Goal: Task Accomplishment & Management: Complete application form

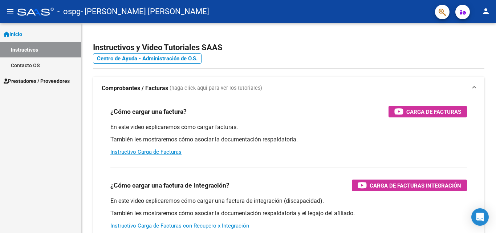
click at [27, 34] on link "Inicio" at bounding box center [40, 34] width 81 height 16
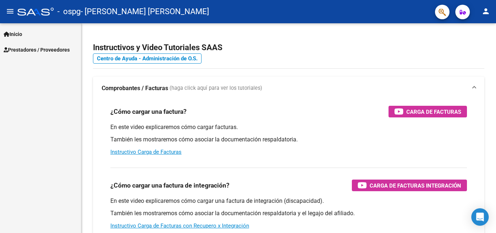
click at [55, 49] on span "Prestadores / Proveedores" at bounding box center [37, 50] width 66 height 8
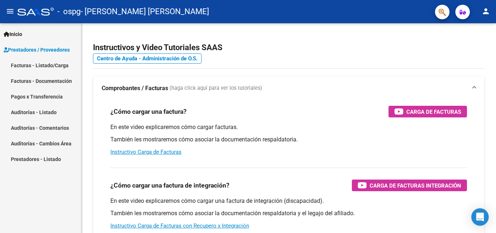
click at [58, 67] on link "Facturas - Listado/Carga" at bounding box center [40, 65] width 81 height 16
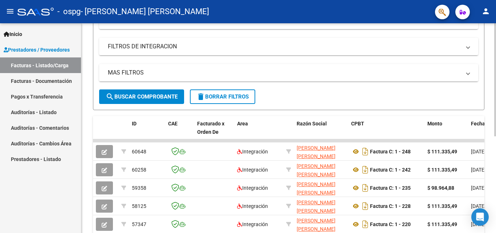
scroll to position [132, 0]
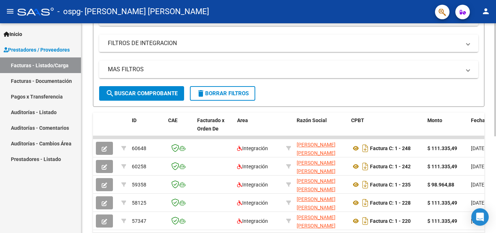
click at [495, 156] on div at bounding box center [496, 153] width 2 height 113
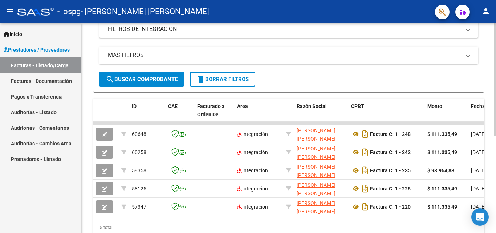
scroll to position [163, 0]
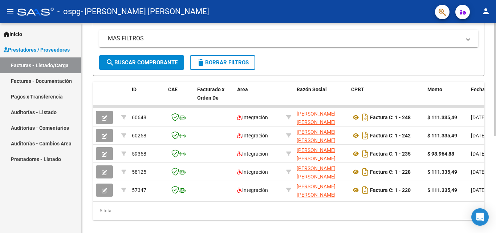
click at [493, 140] on div "Video tutorial PRESTADORES -> Listado de CPBTs Emitidos por Prestadores / Prove…" at bounding box center [289, 51] width 417 height 383
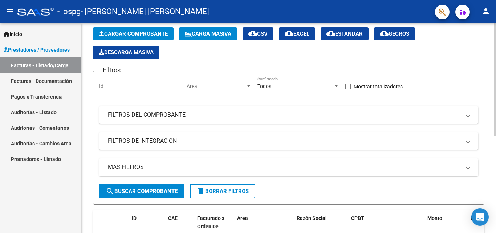
scroll to position [26, 0]
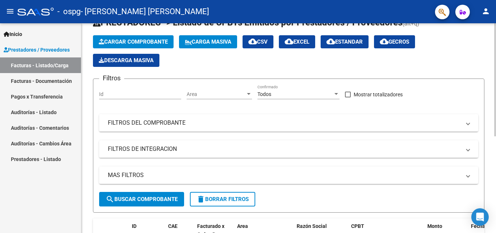
click at [491, 48] on div "Video tutorial PRESTADORES -> Listado de CPBTs Emitidos por Prestadores / Prove…" at bounding box center [289, 188] width 417 height 383
click at [161, 40] on span "Cargar Comprobante" at bounding box center [133, 42] width 69 height 7
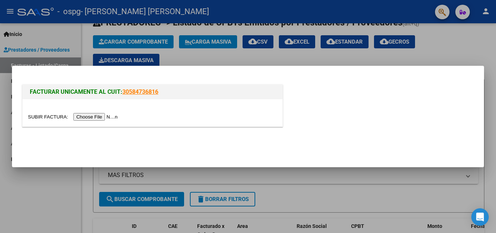
click at [473, 52] on div at bounding box center [248, 116] width 496 height 233
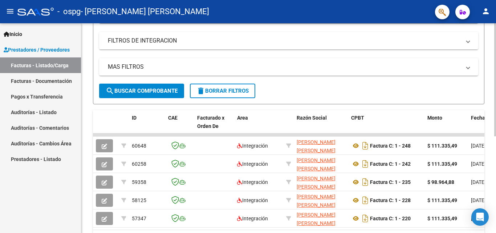
scroll to position [150, 0]
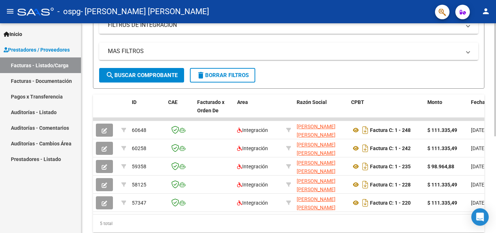
click at [496, 126] on div at bounding box center [496, 163] width 2 height 113
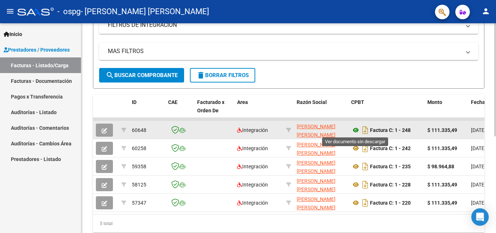
click at [357, 130] on icon at bounding box center [355, 130] width 9 height 9
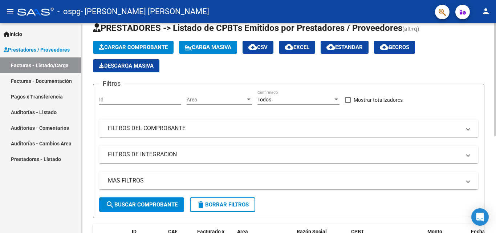
scroll to position [20, 0]
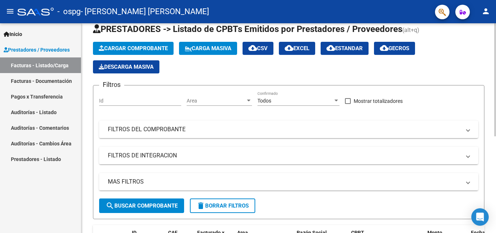
click at [496, 39] on div at bounding box center [496, 90] width 2 height 113
click at [149, 50] on span "Cargar Comprobante" at bounding box center [133, 48] width 69 height 7
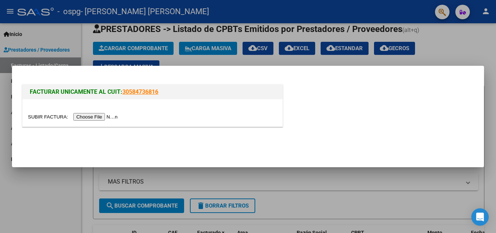
click at [109, 117] on input "file" at bounding box center [74, 117] width 92 height 8
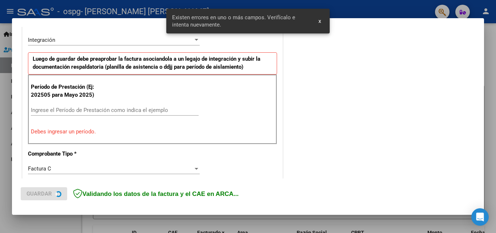
scroll to position [178, 0]
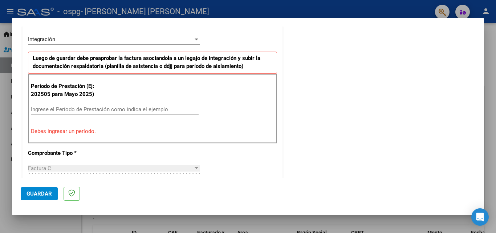
click at [97, 110] on input "Ingrese el Período de Prestación como indica el ejemplo" at bounding box center [115, 109] width 168 height 7
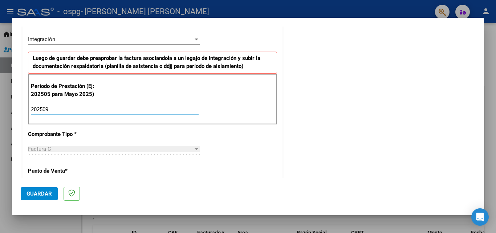
type input "202509"
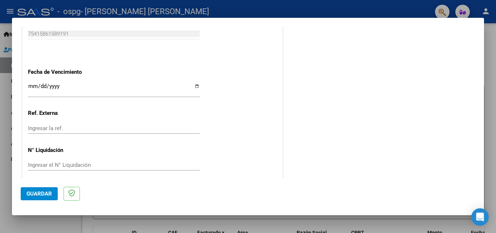
scroll to position [488, 0]
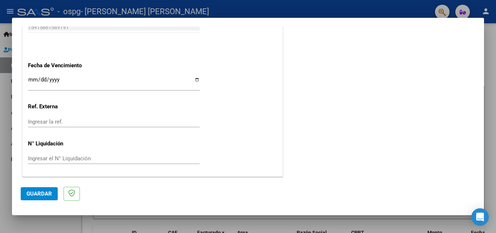
click at [31, 79] on input "Ingresar la fecha" at bounding box center [114, 83] width 172 height 12
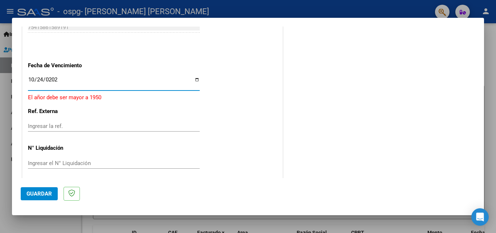
type input "[DATE]"
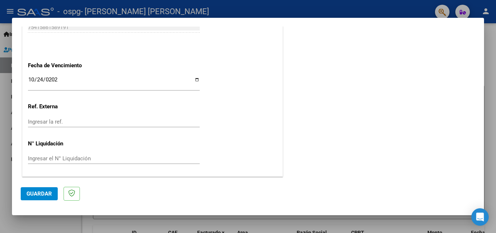
click at [44, 193] on span "Guardar" at bounding box center [39, 193] width 25 height 7
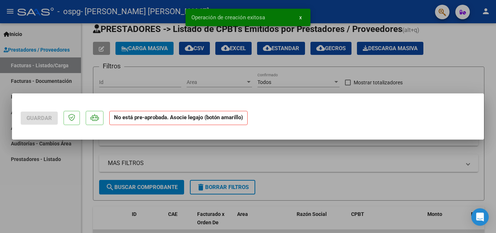
scroll to position [0, 0]
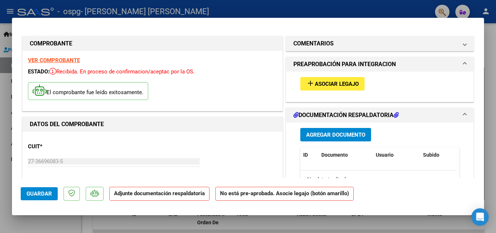
click at [345, 81] on span "Asociar Legajo" at bounding box center [337, 84] width 44 height 7
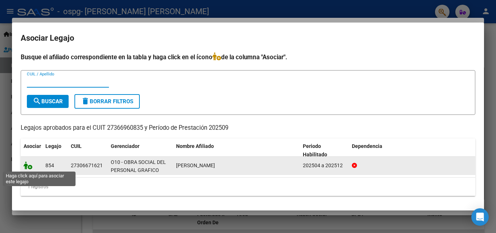
click at [27, 164] on icon at bounding box center [28, 165] width 9 height 8
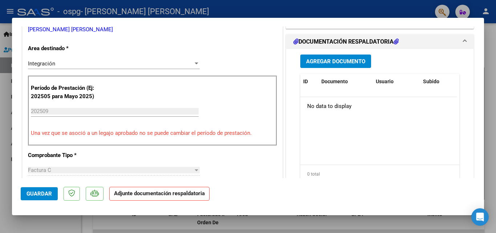
scroll to position [169, 0]
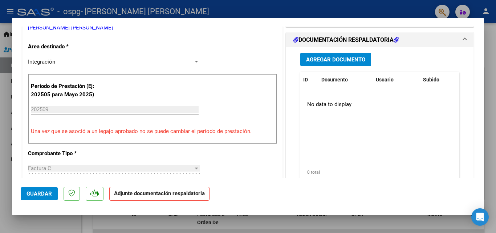
click at [344, 58] on span "Agregar Documento" at bounding box center [335, 59] width 59 height 7
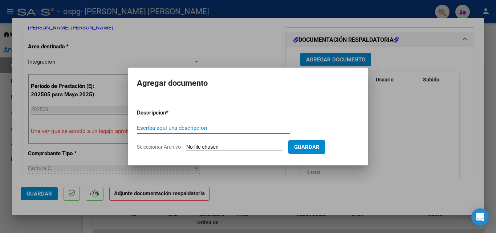
click at [182, 128] on input "Escriba aquí una descripcion" at bounding box center [213, 128] width 153 height 7
type input "Autorización"
click at [217, 147] on input "Seleccionar Archivo" at bounding box center [234, 147] width 96 height 7
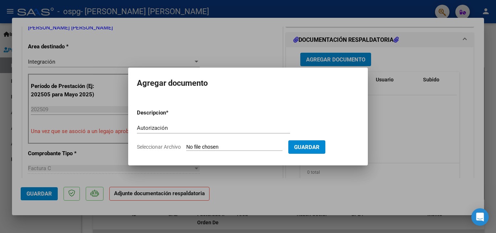
type input "C:\fakepath\AUTORIZACIONES 2025.odt2 (1).odt"
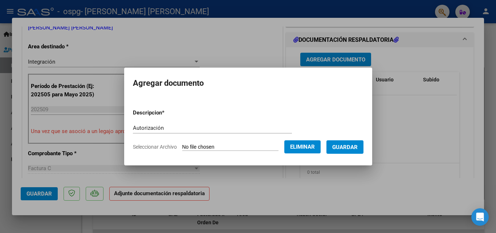
click at [354, 145] on span "Guardar" at bounding box center [345, 147] width 25 height 7
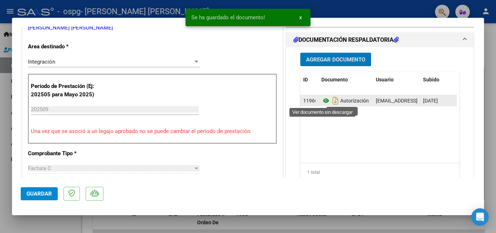
click at [323, 99] on icon at bounding box center [326, 100] width 9 height 9
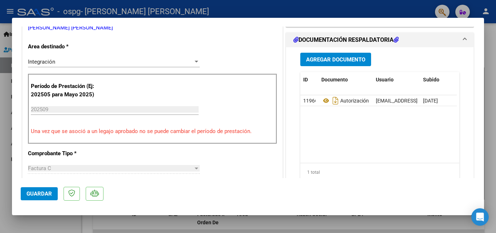
click at [343, 59] on span "Agregar Documento" at bounding box center [335, 59] width 59 height 7
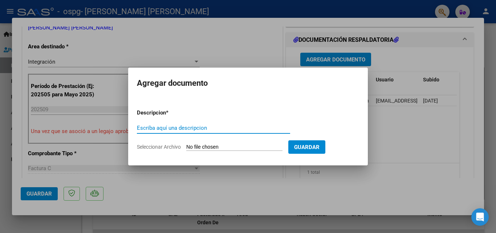
click at [152, 127] on input "Escriba aquí una descripcion" at bounding box center [213, 128] width 153 height 7
type input "Planilla de asistencia"
click at [204, 145] on input "Seleccionar Archivo" at bounding box center [234, 147] width 96 height 7
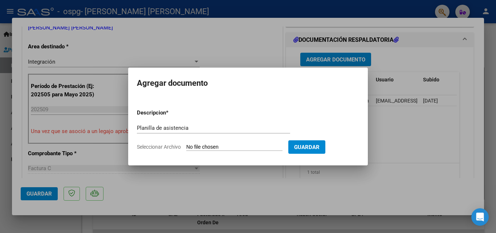
type input "C:\fakepath\[DATE].jfif"
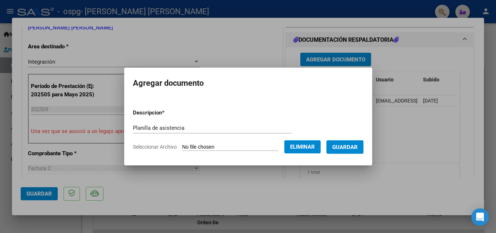
click at [358, 146] on span "Guardar" at bounding box center [345, 147] width 25 height 7
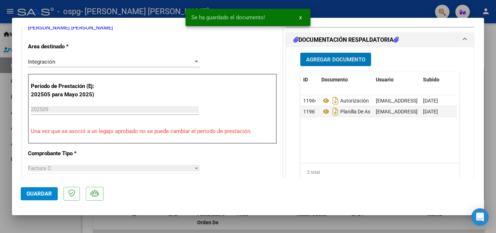
click at [48, 194] on span "Guardar" at bounding box center [39, 193] width 25 height 7
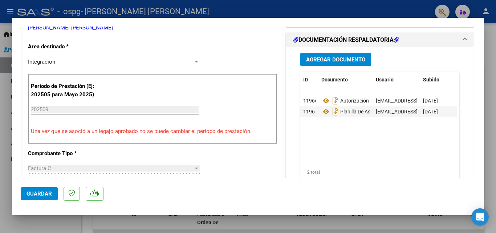
click at [48, 194] on span "Guardar" at bounding box center [39, 193] width 25 height 7
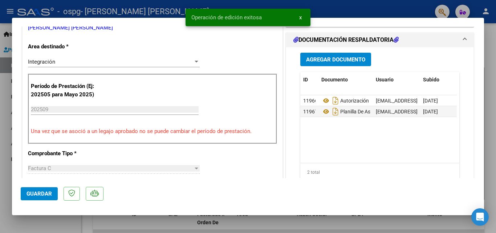
click at [487, 52] on div at bounding box center [248, 116] width 496 height 233
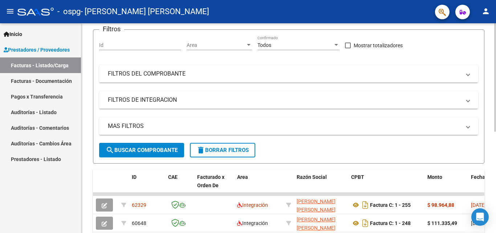
scroll to position [93, 0]
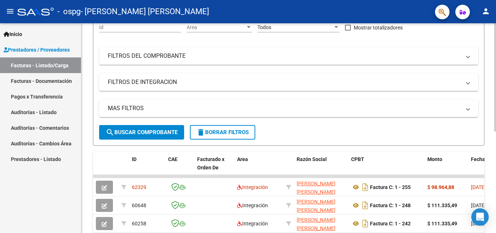
click at [490, 121] on div "Video tutorial PRESTADORES -> Listado de CPBTs Emitidos por Prestadores / Prove…" at bounding box center [289, 130] width 417 height 401
